Goal: Find specific page/section: Find specific page/section

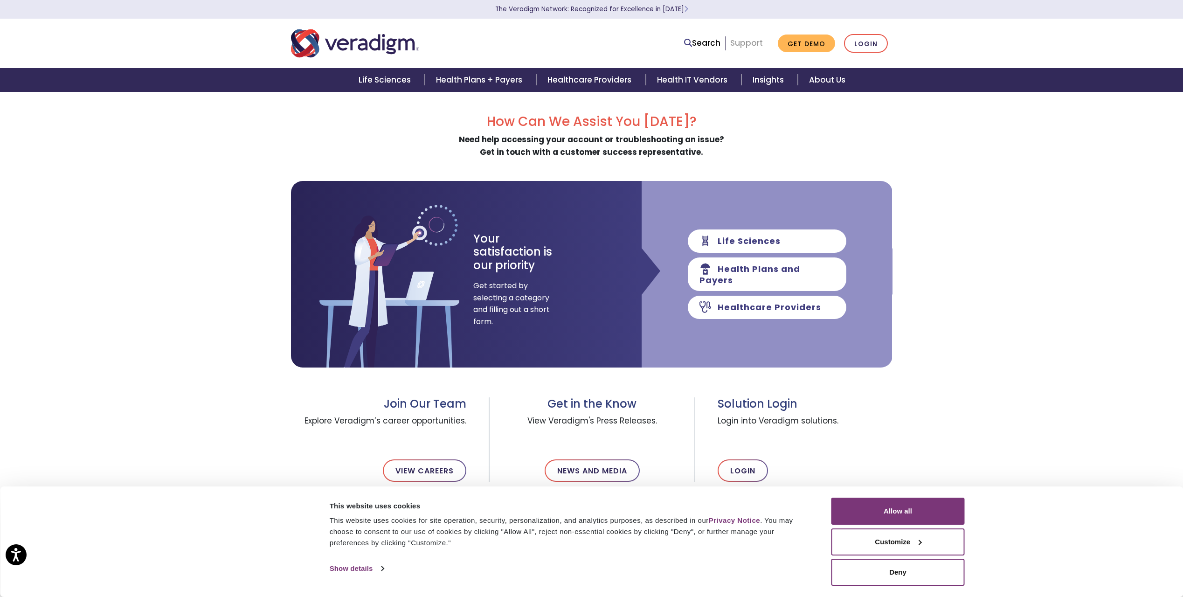
click at [754, 44] on link "Support" at bounding box center [746, 42] width 33 height 11
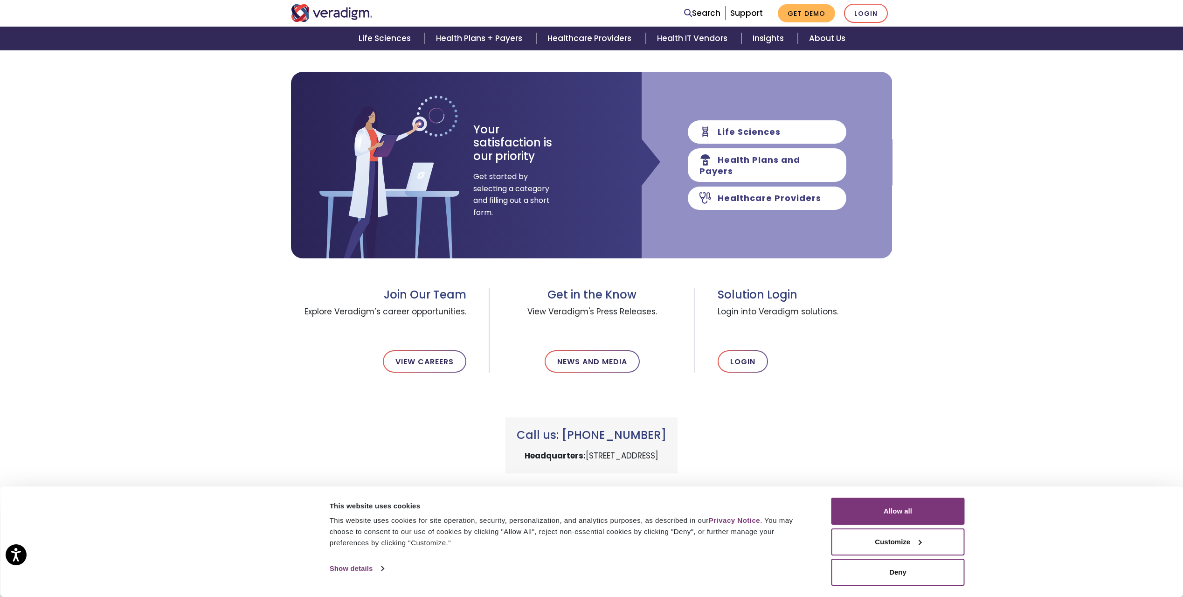
scroll to position [108, 0]
click at [745, 362] on link "Login" at bounding box center [743, 362] width 50 height 22
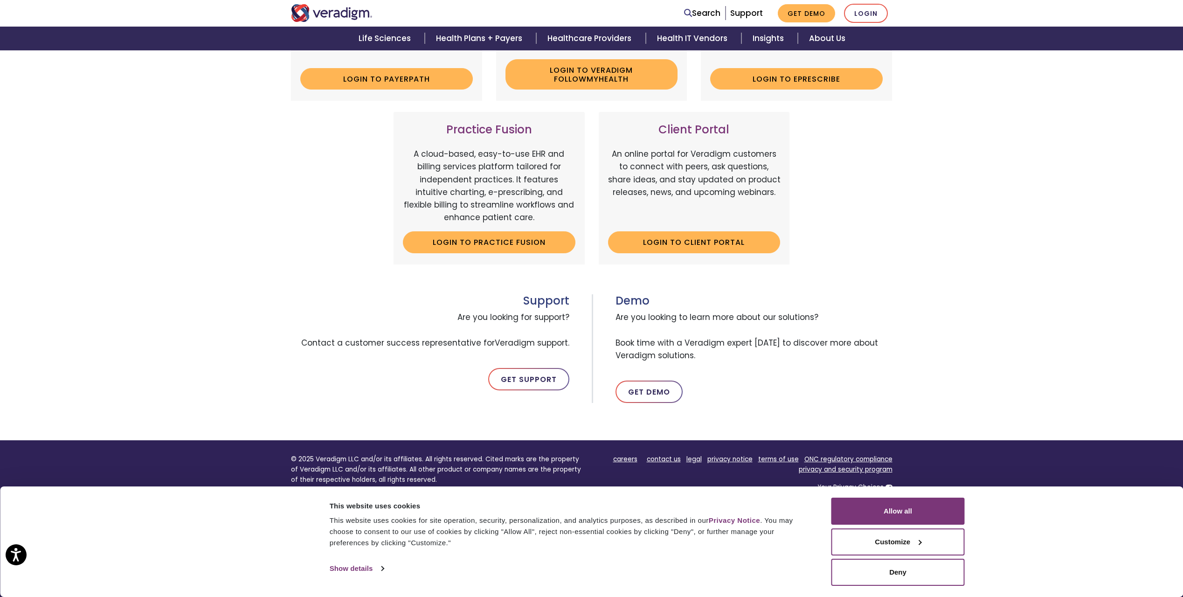
scroll to position [280, 0]
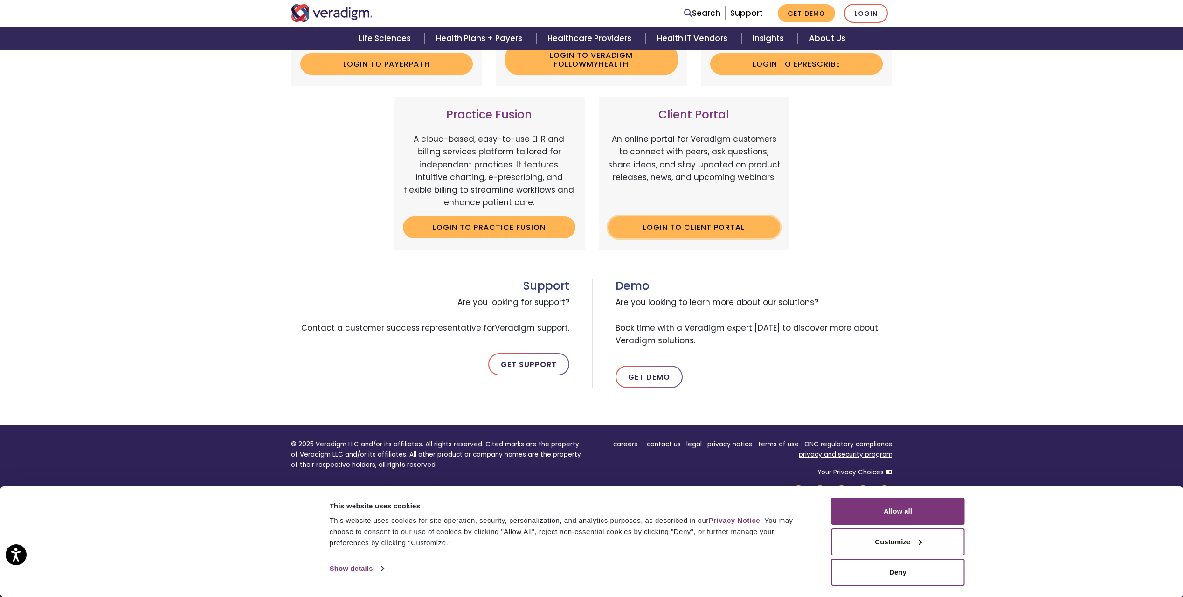
click at [701, 229] on link "Login to Client Portal" at bounding box center [694, 226] width 173 height 21
